Goal: Task Accomplishment & Management: Manage account settings

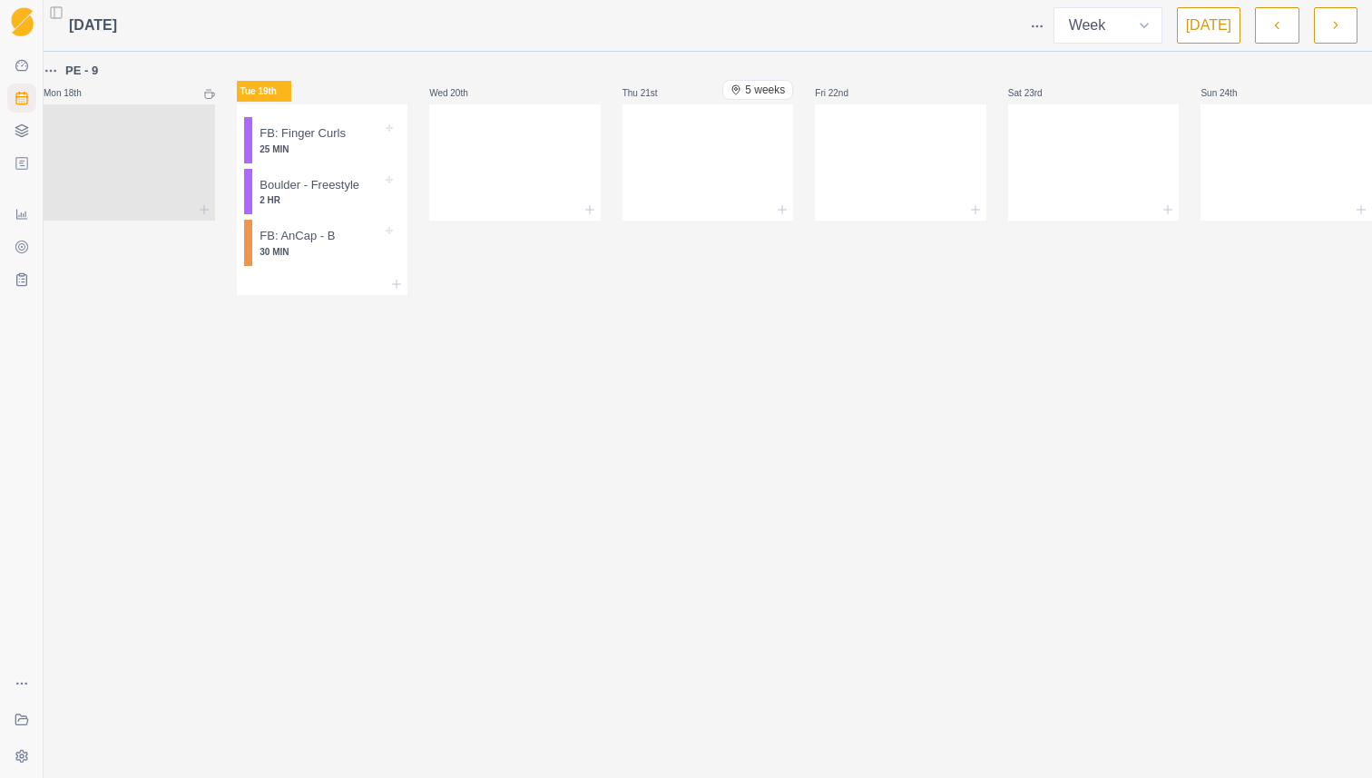
click at [1043, 31] on html "Sequence Dashboard Planner Workouts Plans Performance Metrics Goals Tests Coach…" at bounding box center [686, 389] width 1372 height 778
click at [1020, 54] on div "Events" at bounding box center [967, 58] width 172 height 29
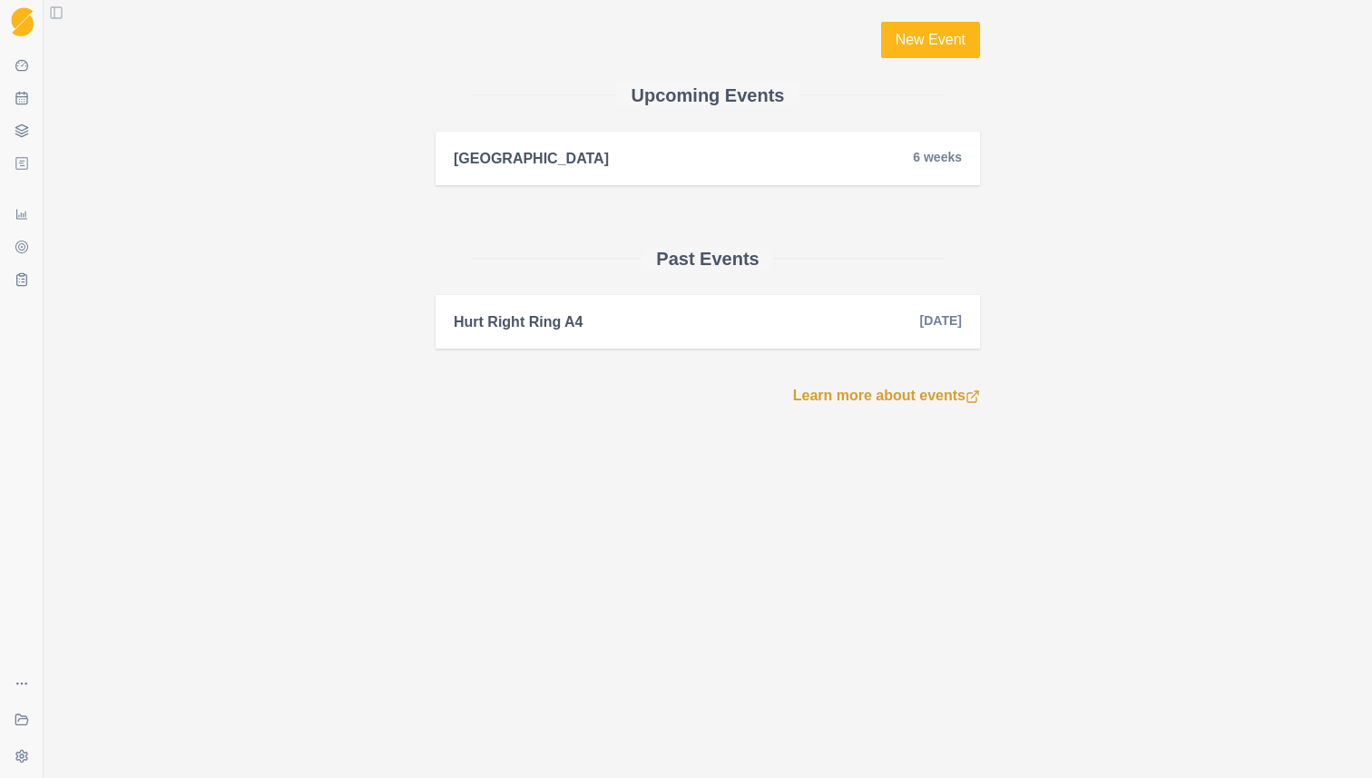
click at [1096, 167] on div "New Event Upcoming Events [GEOGRAPHIC_DATA] 6 weeks Past Events Hurt Right Ring…" at bounding box center [707, 214] width 929 height 428
click at [333, 142] on div "New Event Upcoming Events [GEOGRAPHIC_DATA] 6 weeks Past Events Hurt Right Ring…" at bounding box center [707, 214] width 929 height 428
click at [569, 155] on div "[GEOGRAPHIC_DATA] 6 weeks" at bounding box center [708, 158] width 508 height 17
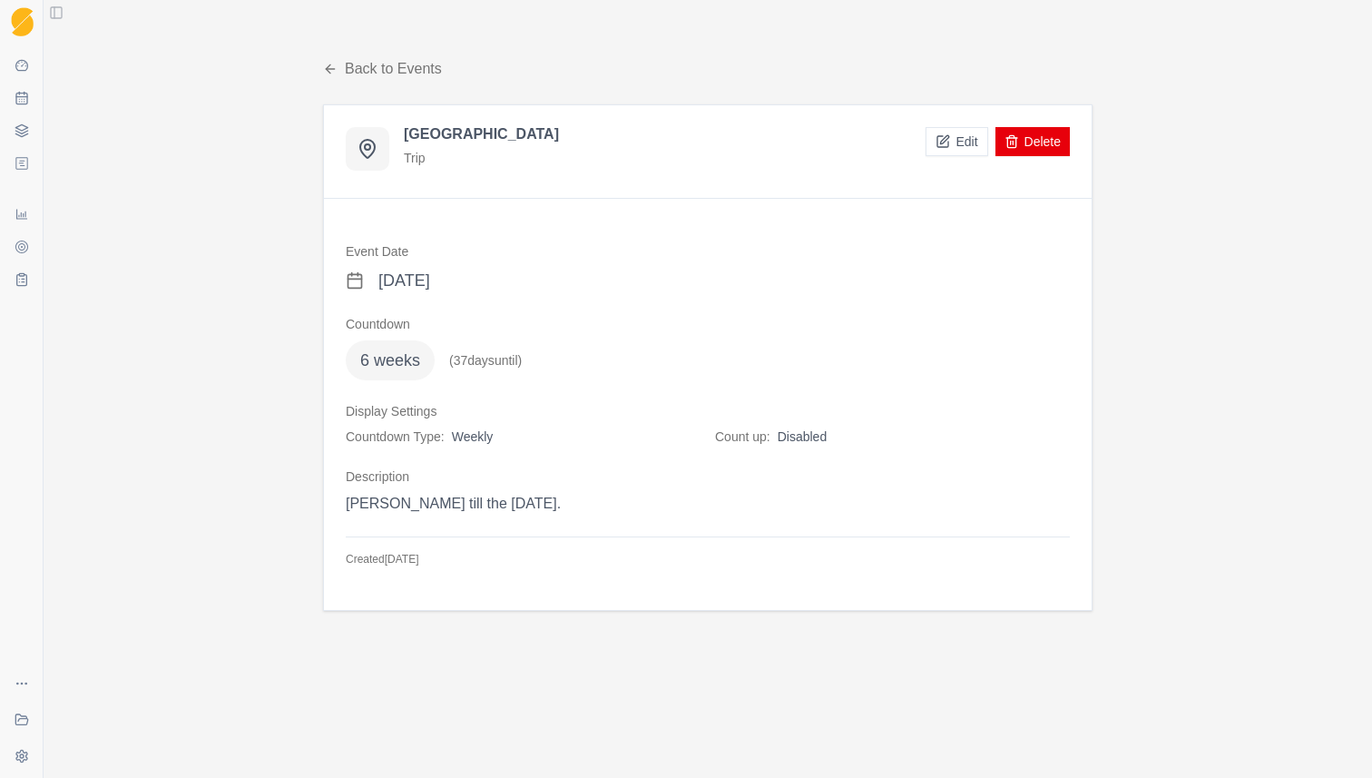
click at [385, 71] on link "Back to Events" at bounding box center [382, 69] width 119 height 22
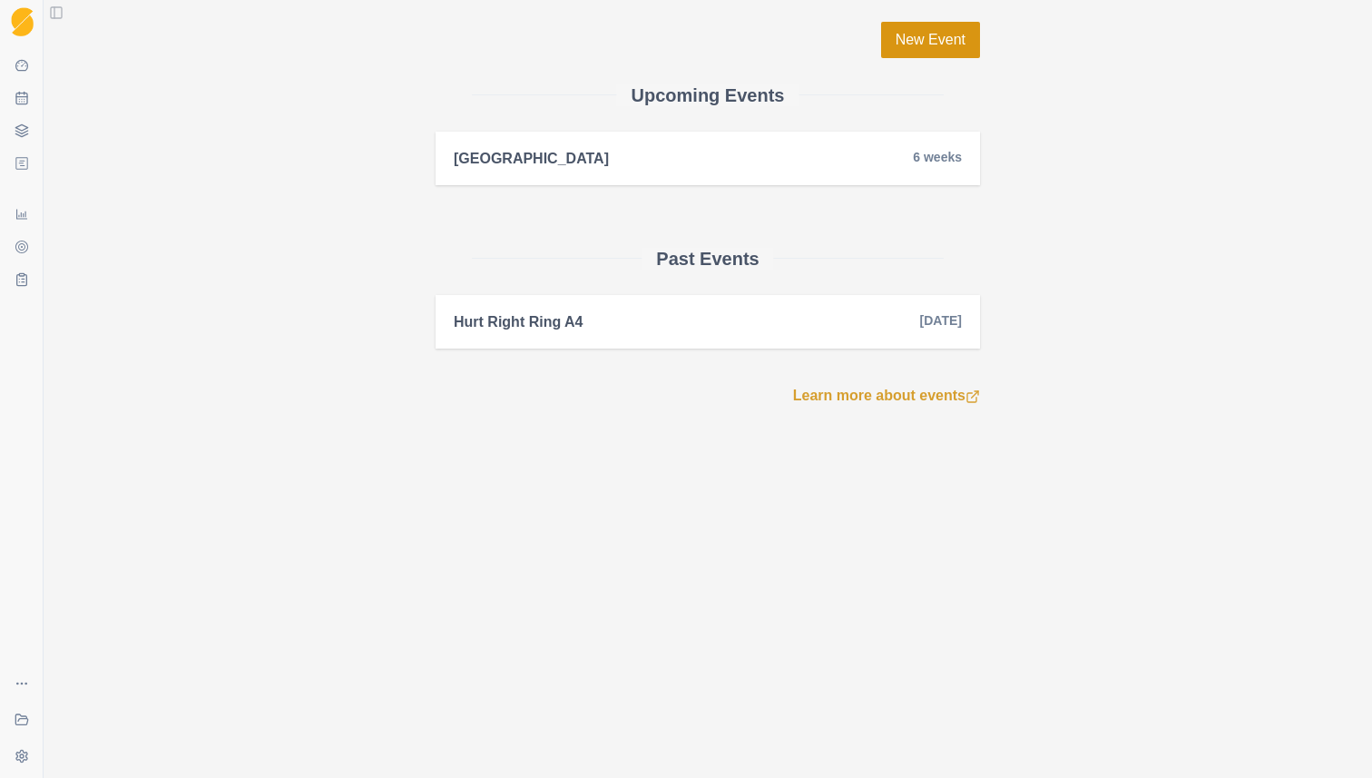
click at [939, 49] on link "New Event" at bounding box center [930, 40] width 99 height 36
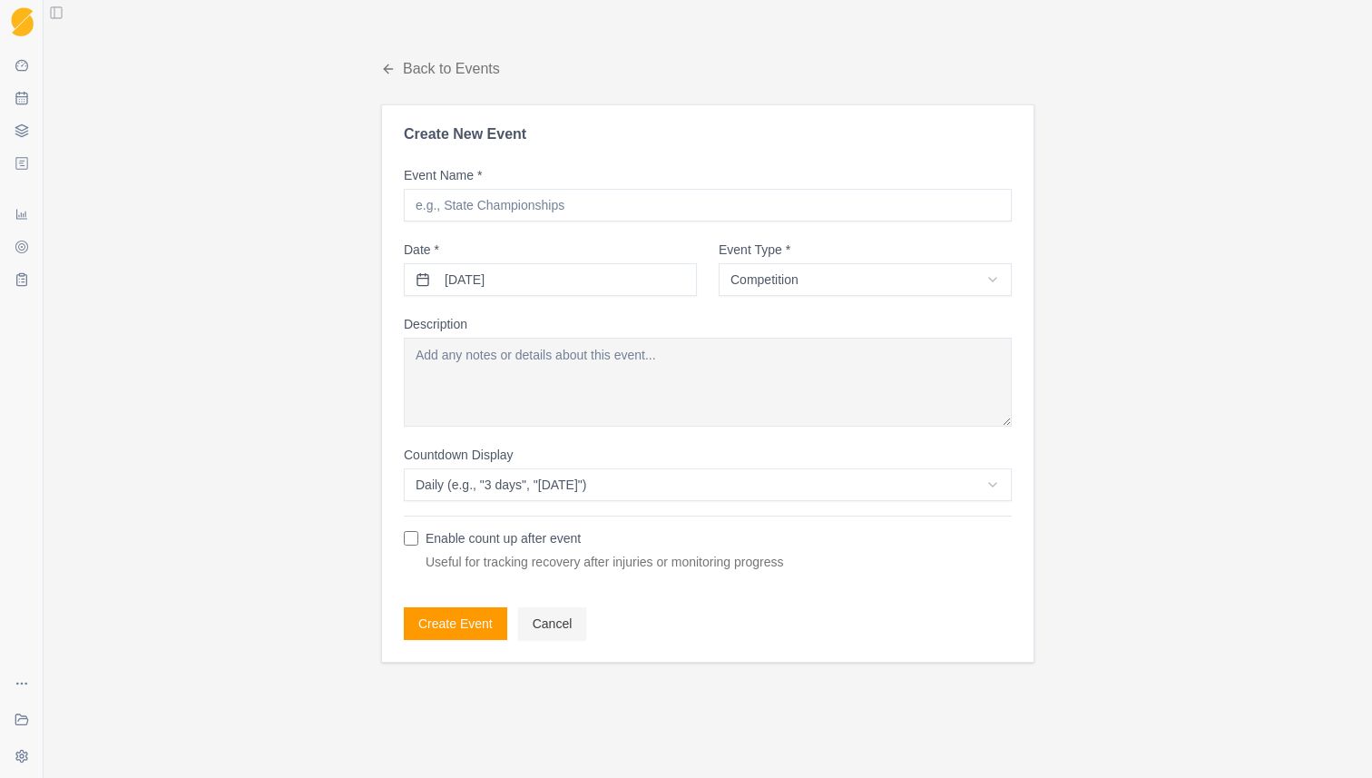
click at [555, 624] on button "Cancel" at bounding box center [552, 623] width 69 height 33
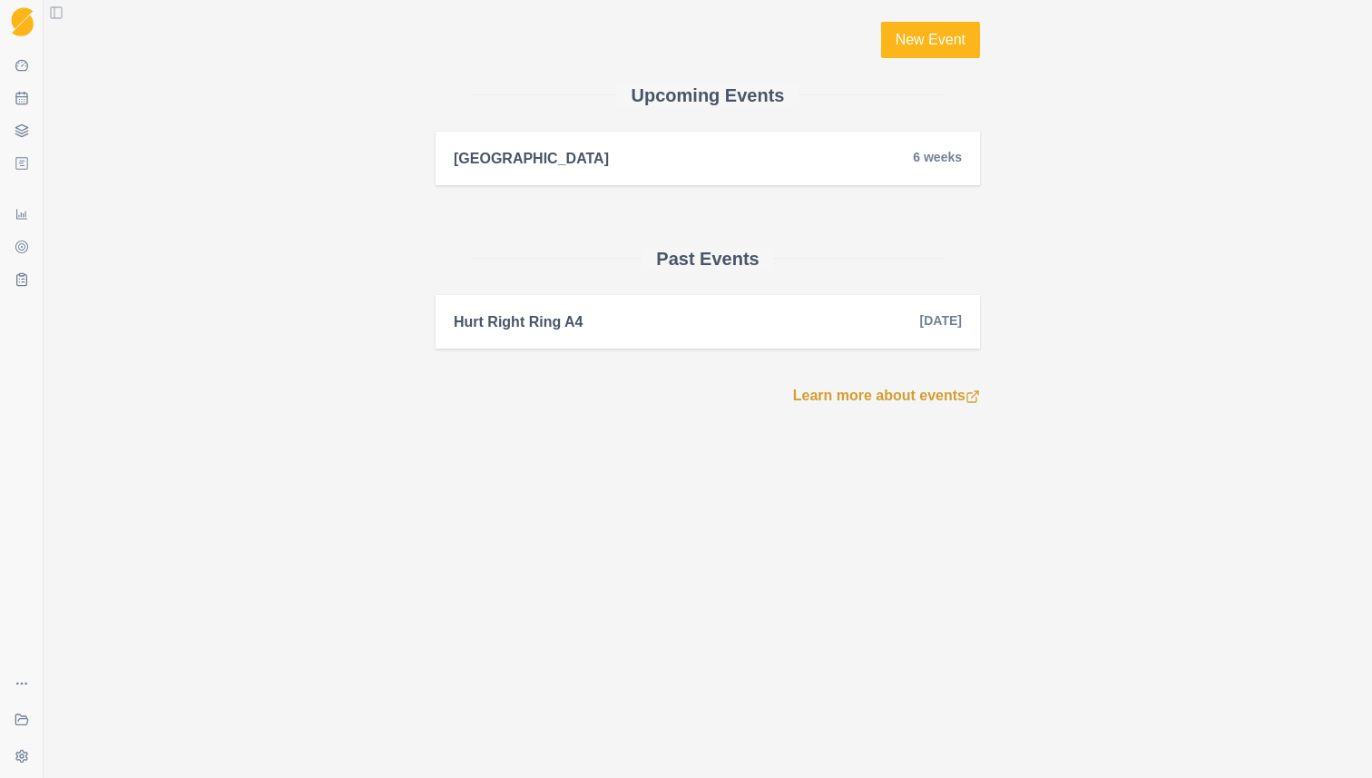
click at [828, 161] on div "[GEOGRAPHIC_DATA] 6 weeks" at bounding box center [708, 158] width 508 height 17
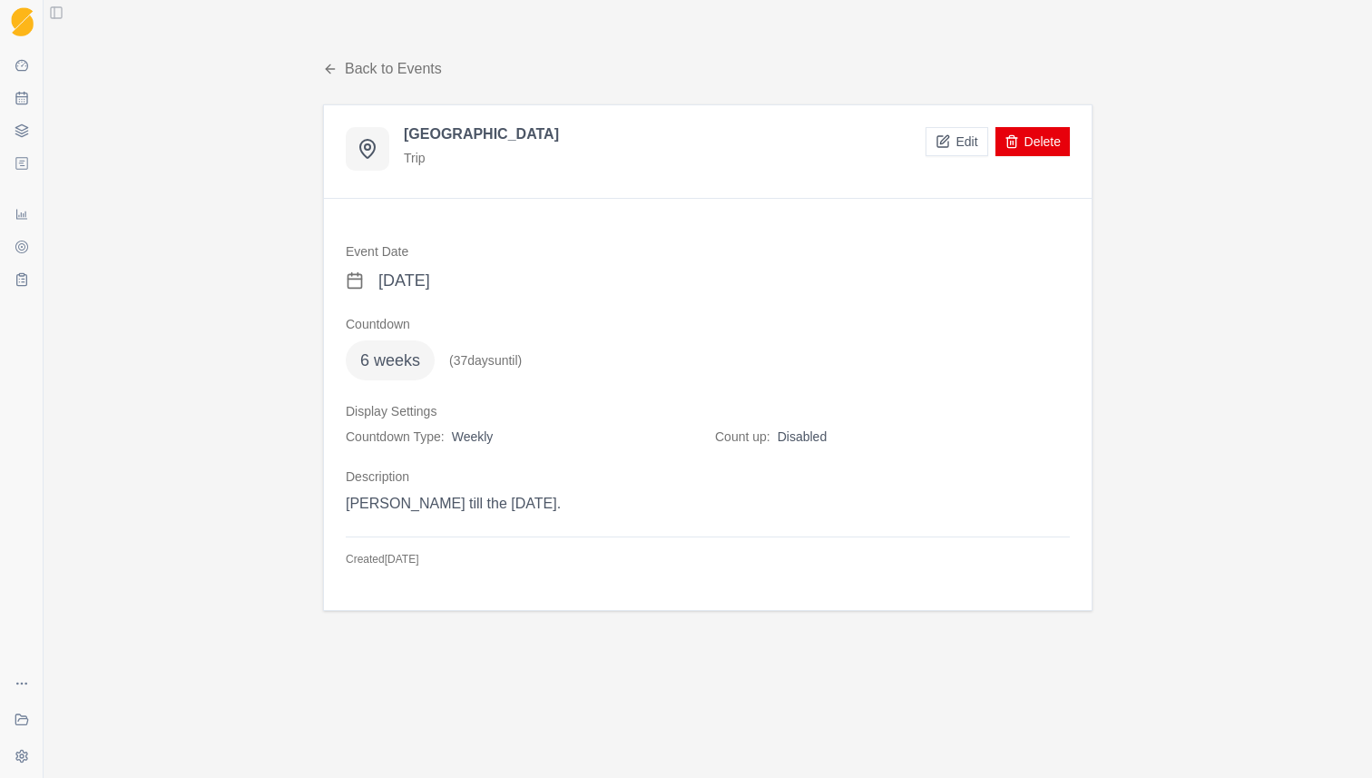
click at [948, 135] on button "Edit" at bounding box center [957, 141] width 62 height 29
